Goal: Check status

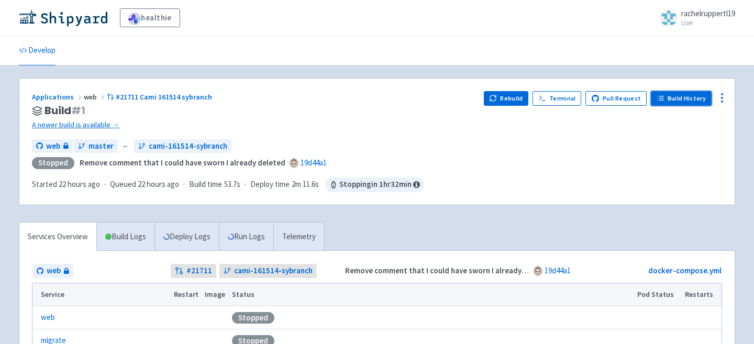
click at [693, 98] on link "Build History" at bounding box center [681, 98] width 61 height 15
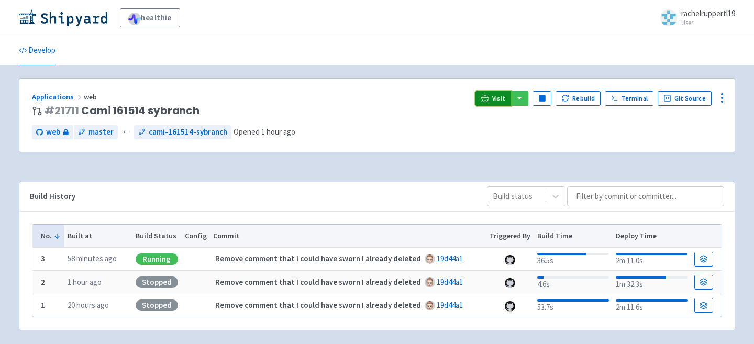
click at [500, 100] on span "Visit" at bounding box center [499, 98] width 14 height 8
